Goal: Register for event/course

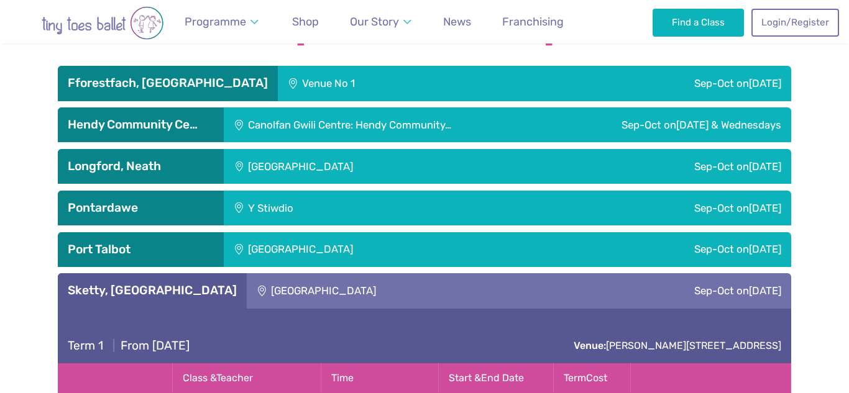
scroll to position [2130, 0]
click at [208, 117] on h3 "Hendy Community Ce…" at bounding box center [141, 124] width 146 height 15
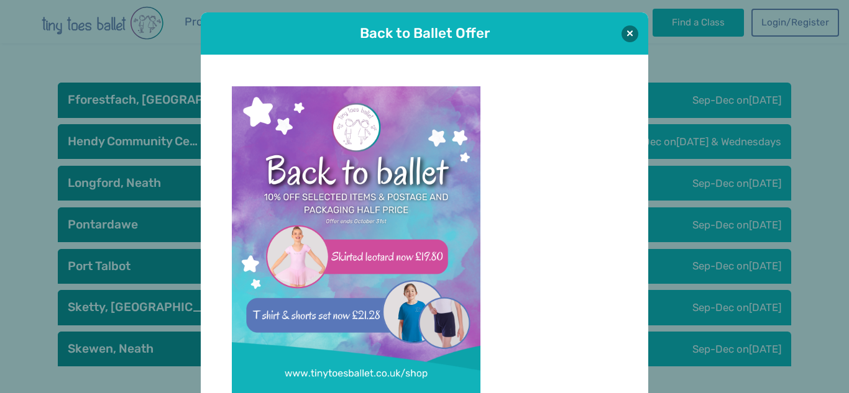
click at [201, 103] on div "Click here to Shop- delivered straight to your door!" at bounding box center [424, 261] width 447 height 413
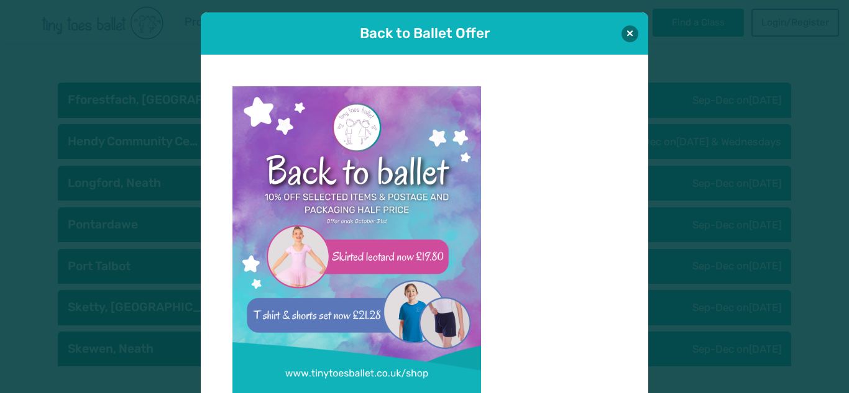
scroll to position [12, 0]
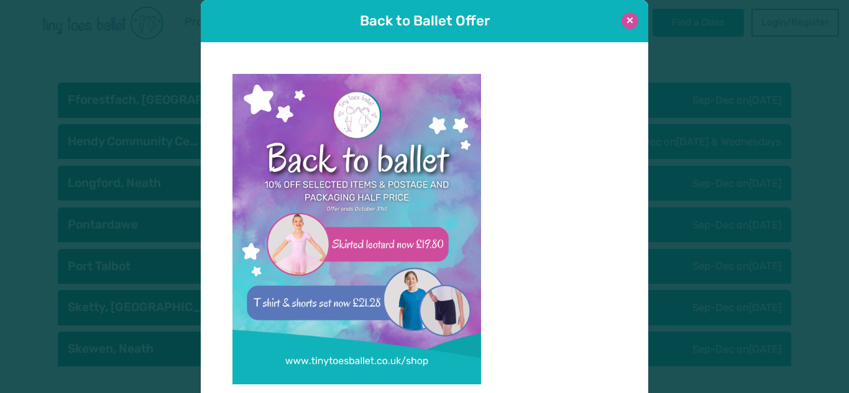
click at [629, 24] on button at bounding box center [629, 20] width 17 height 17
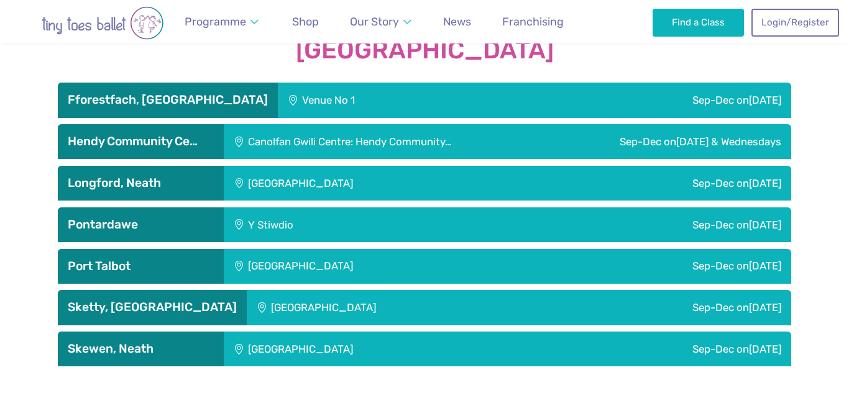
click at [193, 134] on h3 "Hendy Community Ce…" at bounding box center [141, 141] width 146 height 15
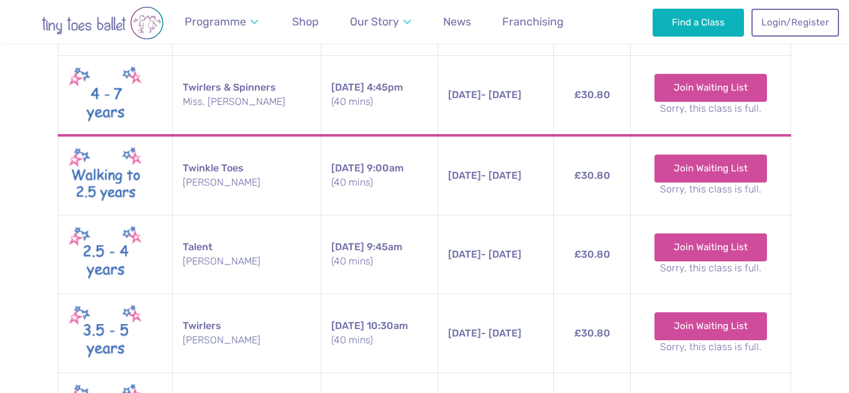
scroll to position [2539, 0]
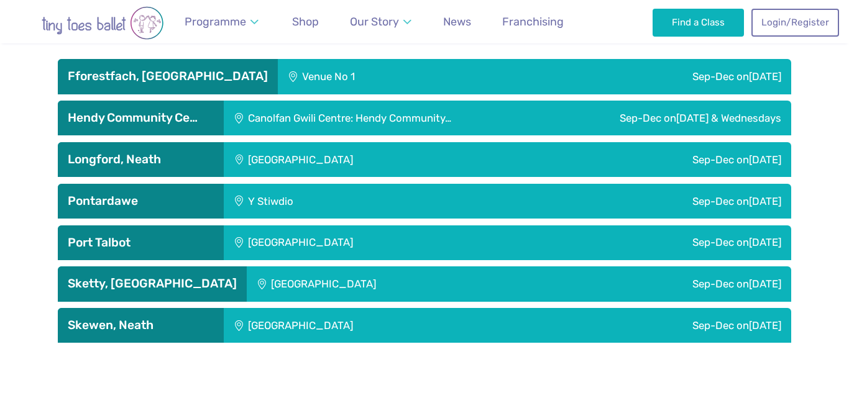
scroll to position [2132, 0]
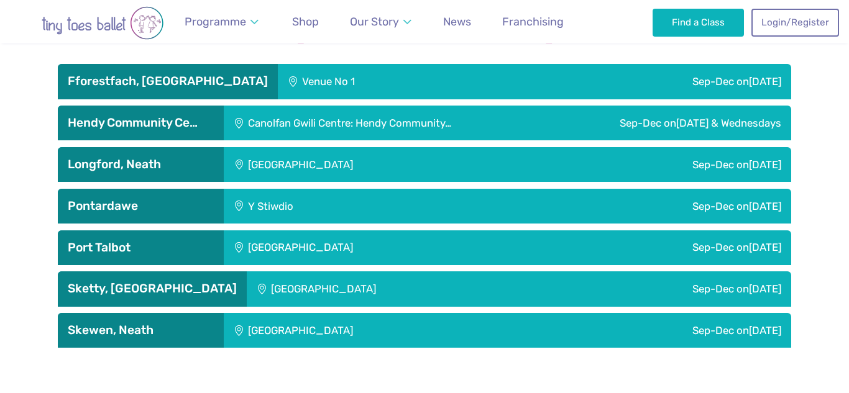
click at [175, 106] on div "Hendy Community Ce…" at bounding box center [141, 123] width 166 height 35
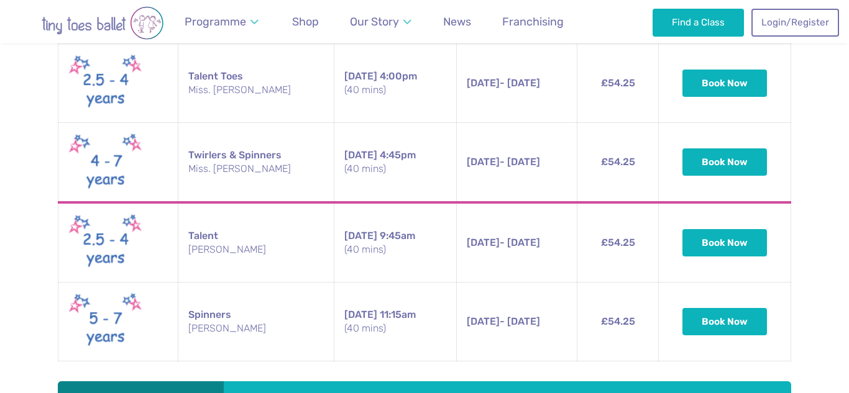
scroll to position [3196, 0]
